Goal: Find specific page/section: Find specific page/section

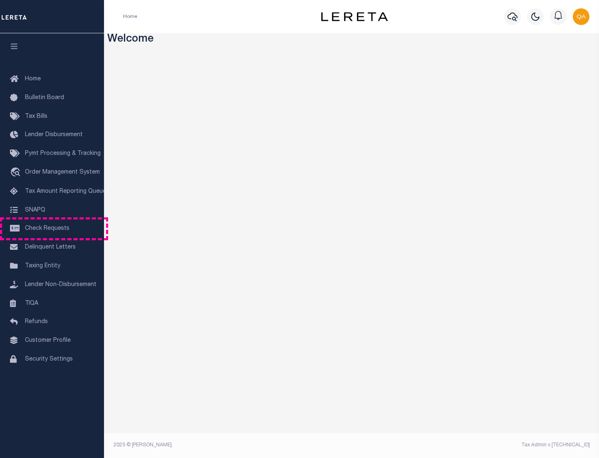
click at [52, 228] on span "Check Requests" at bounding box center [47, 228] width 45 height 6
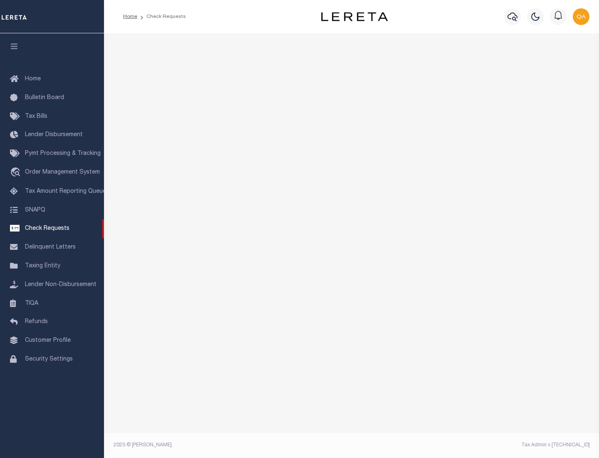
select select "50"
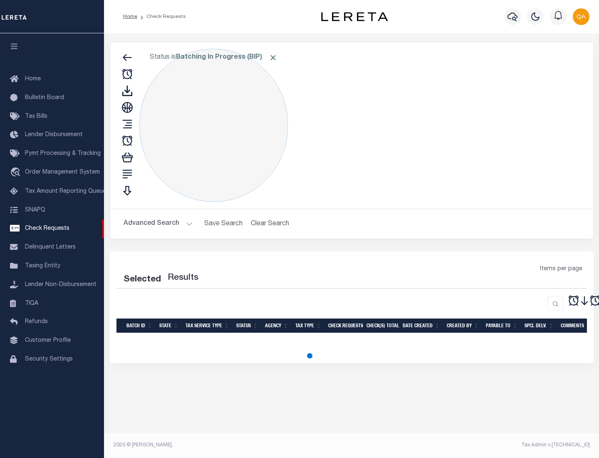
select select "50"
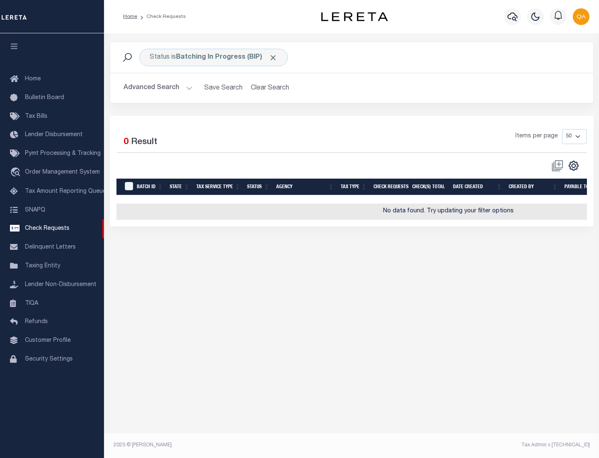
click at [273, 57] on span "Click to Remove" at bounding box center [273, 57] width 9 height 9
